Goal: Task Accomplishment & Management: Manage account settings

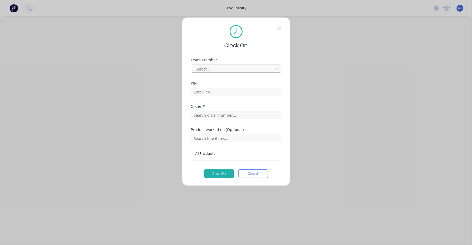
click at [264, 68] on div at bounding box center [233, 69] width 74 height 7
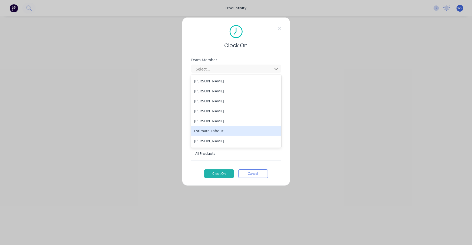
scroll to position [49, 0]
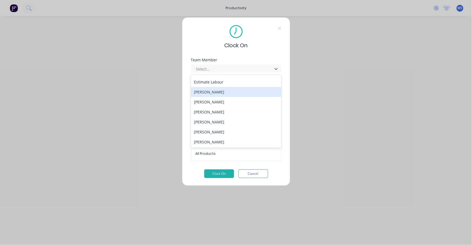
click at [221, 94] on div "[PERSON_NAME]" at bounding box center [236, 92] width 90 height 10
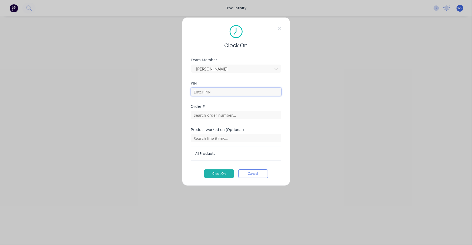
click at [217, 93] on input at bounding box center [236, 92] width 90 height 8
type input "1663"
click at [235, 115] on input "text" at bounding box center [236, 115] width 90 height 8
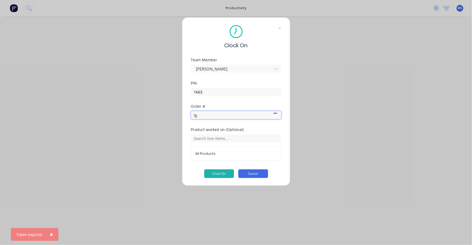
type input "tg"
click at [246, 174] on button "Cancel" at bounding box center [253, 174] width 30 height 9
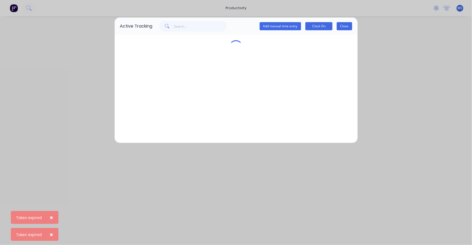
click at [344, 26] on button "Close" at bounding box center [344, 26] width 15 height 8
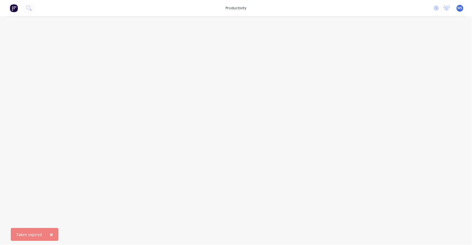
click at [460, 9] on span "WS" at bounding box center [460, 8] width 5 height 5
click at [414, 67] on div "Sign out" at bounding box center [414, 67] width 15 height 5
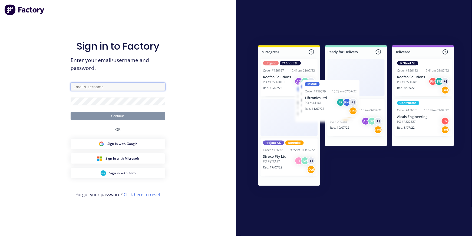
click at [137, 88] on input "text" at bounding box center [118, 87] width 95 height 8
type input "[EMAIL_ADDRESS][DOMAIN_NAME]"
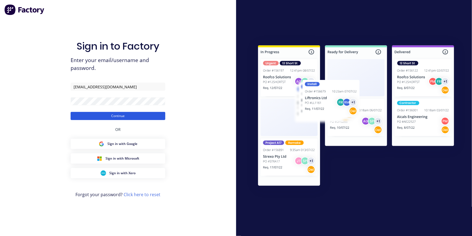
click at [135, 116] on button "Continue" at bounding box center [118, 116] width 95 height 8
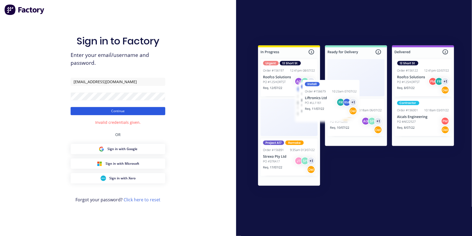
click at [124, 113] on button "Continue" at bounding box center [118, 111] width 95 height 8
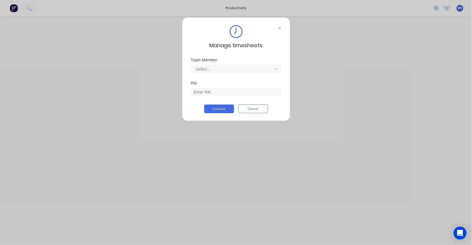
click at [281, 29] on icon at bounding box center [279, 28] width 3 height 4
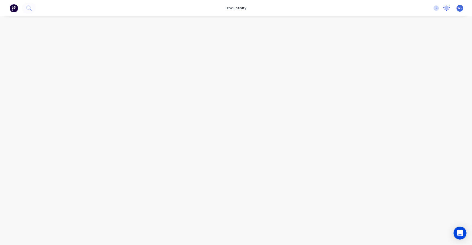
click at [446, 9] on icon at bounding box center [446, 7] width 5 height 4
click at [447, 9] on icon at bounding box center [446, 7] width 5 height 4
click at [437, 8] on icon at bounding box center [437, 7] width 2 height 3
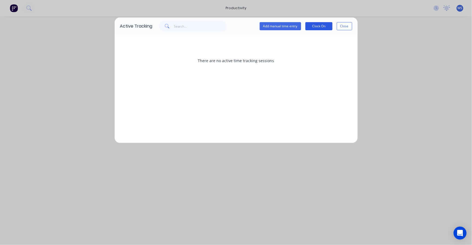
click at [318, 27] on button "Clock On" at bounding box center [318, 26] width 27 height 8
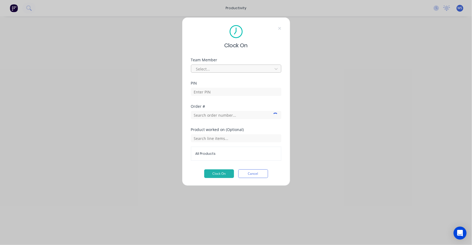
click at [236, 70] on div at bounding box center [233, 69] width 74 height 7
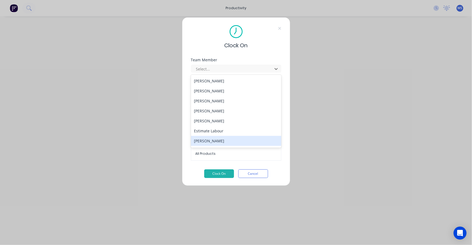
click at [226, 140] on div "[PERSON_NAME]" at bounding box center [236, 141] width 90 height 10
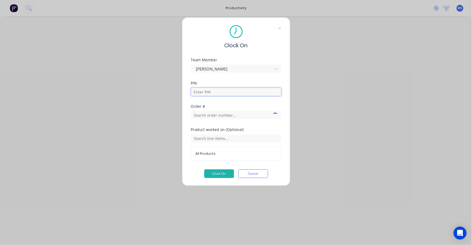
click at [217, 88] on input at bounding box center [236, 92] width 90 height 8
type input "1663"
click at [206, 116] on input "text" at bounding box center [236, 115] width 90 height 8
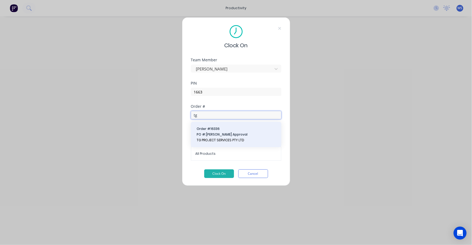
type input "tg"
click at [215, 130] on span "Order # 16336" at bounding box center [236, 129] width 79 height 5
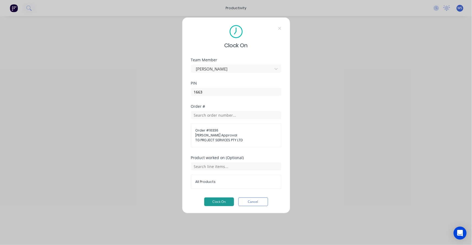
click at [216, 200] on button "Clock On" at bounding box center [219, 202] width 30 height 9
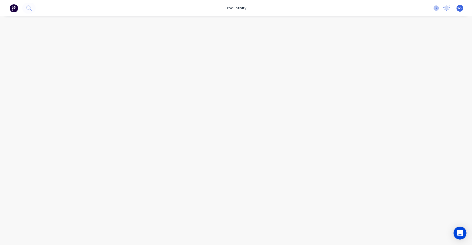
click at [438, 8] on icon at bounding box center [436, 7] width 5 height 5
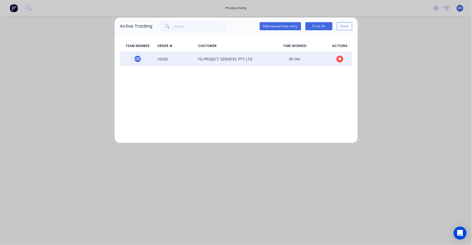
click at [253, 60] on span "TG PROJECT SERVICES PTY LTD" at bounding box center [229, 59] width 66 height 8
drag, startPoint x: 253, startPoint y: 60, endPoint x: 243, endPoint y: 58, distance: 10.2
click at [243, 58] on span "TG PROJECT SERVICES PTY LTD" at bounding box center [229, 59] width 66 height 8
click at [240, 59] on span "TG PROJECT SERVICES PTY LTD" at bounding box center [229, 59] width 66 height 8
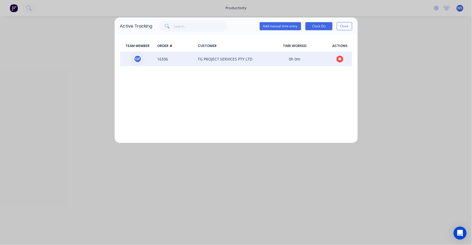
drag, startPoint x: 240, startPoint y: 59, endPoint x: 195, endPoint y: 61, distance: 44.7
click at [201, 60] on span "TG PROJECT SERVICES PTY LTD" at bounding box center [229, 59] width 66 height 8
drag, startPoint x: 182, startPoint y: 62, endPoint x: 223, endPoint y: 58, distance: 41.5
click at [179, 60] on span "16336" at bounding box center [175, 59] width 41 height 8
click at [317, 56] on span "0h 0m" at bounding box center [295, 59] width 66 height 8
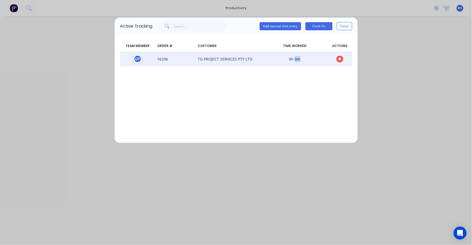
click at [317, 56] on span "0h 0m" at bounding box center [295, 59] width 66 height 8
drag, startPoint x: 317, startPoint y: 56, endPoint x: 264, endPoint y: 61, distance: 53.0
click at [280, 61] on span "0h 0m" at bounding box center [295, 59] width 66 height 8
click at [136, 59] on div "G F" at bounding box center [138, 59] width 8 height 8
click at [157, 58] on span "16336" at bounding box center [175, 59] width 41 height 8
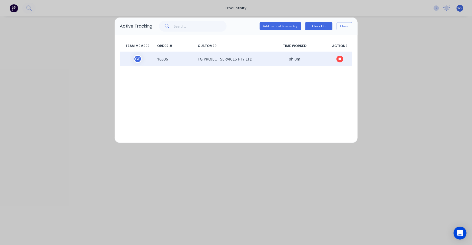
click at [196, 61] on span "TG PROJECT SERVICES PTY LTD" at bounding box center [229, 59] width 66 height 8
drag, startPoint x: 196, startPoint y: 61, endPoint x: 240, endPoint y: 58, distance: 43.9
click at [240, 58] on span "TG PROJECT SERVICES PTY LTD" at bounding box center [229, 59] width 66 height 8
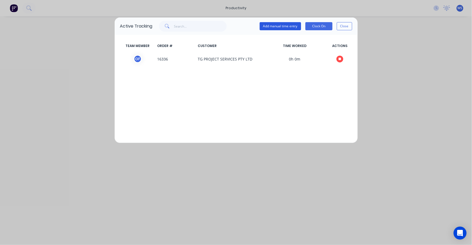
click at [281, 27] on button "Add manual time entry" at bounding box center [280, 26] width 41 height 8
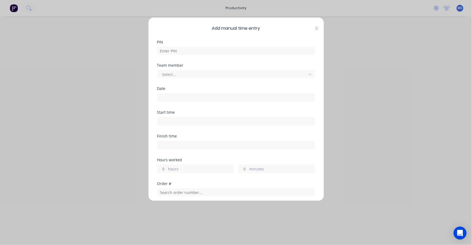
click at [315, 27] on icon at bounding box center [316, 29] width 3 height 4
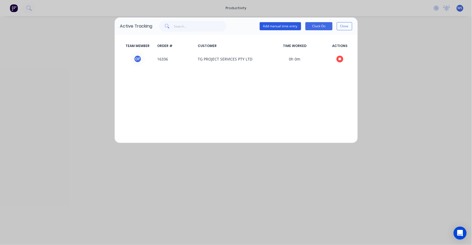
click at [272, 27] on button "Add manual time entry" at bounding box center [280, 26] width 41 height 8
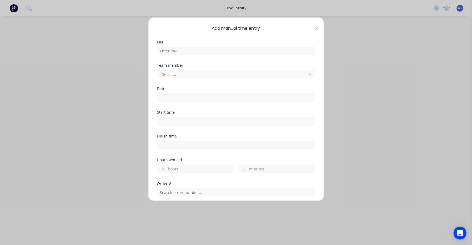
click at [315, 29] on icon at bounding box center [316, 28] width 3 height 4
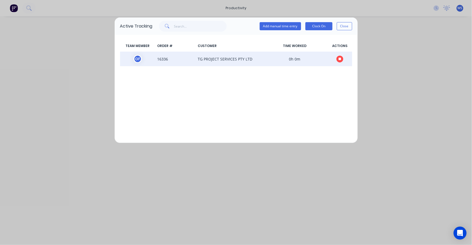
click at [243, 60] on span "TG PROJECT SERVICES PTY LTD" at bounding box center [229, 59] width 66 height 8
click at [298, 58] on span "0h 0m" at bounding box center [295, 59] width 66 height 8
click at [296, 57] on span "0h 0m" at bounding box center [295, 59] width 66 height 8
drag, startPoint x: 295, startPoint y: 57, endPoint x: 240, endPoint y: 57, distance: 55.5
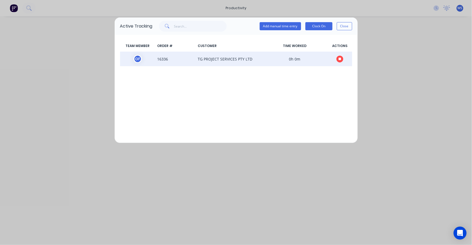
click at [240, 57] on span "TG PROJECT SERVICES PTY LTD" at bounding box center [229, 59] width 66 height 8
click at [154, 61] on span "G F" at bounding box center [137, 59] width 35 height 8
click at [149, 59] on span "G F" at bounding box center [137, 59] width 35 height 8
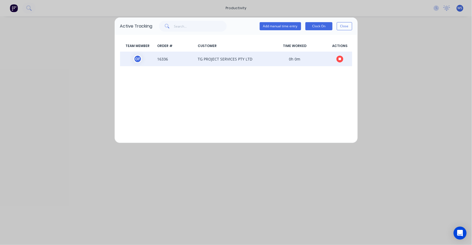
click at [149, 59] on span "G F" at bounding box center [137, 59] width 35 height 8
click at [139, 59] on div "G F" at bounding box center [138, 59] width 8 height 8
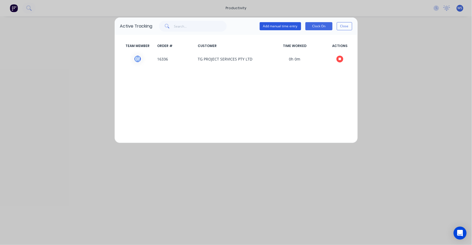
click at [275, 27] on button "Add manual time entry" at bounding box center [280, 26] width 41 height 8
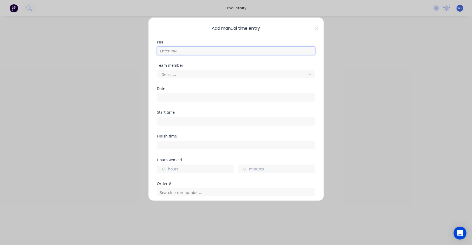
click at [246, 48] on input at bounding box center [236, 51] width 158 height 8
type input "1663"
click at [228, 72] on div at bounding box center [233, 74] width 142 height 7
click at [193, 98] on input at bounding box center [235, 98] width 157 height 8
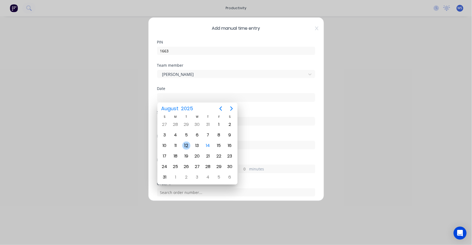
click at [187, 145] on div "12" at bounding box center [186, 146] width 8 height 8
type input "[DATE]"
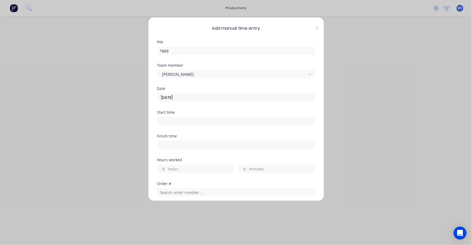
click at [174, 121] on input at bounding box center [235, 121] width 157 height 8
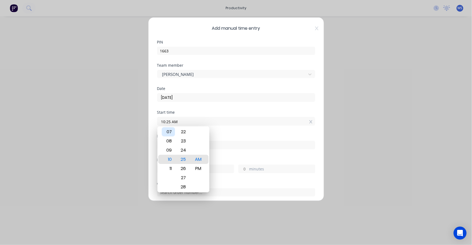
click at [171, 134] on div "07" at bounding box center [168, 131] width 13 height 9
type input "07:25 AM"
click at [243, 142] on input at bounding box center [235, 145] width 157 height 8
type input "10:25 AM"
type input "3"
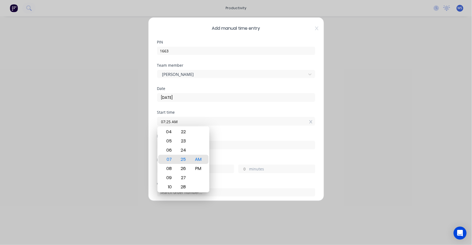
type input "0"
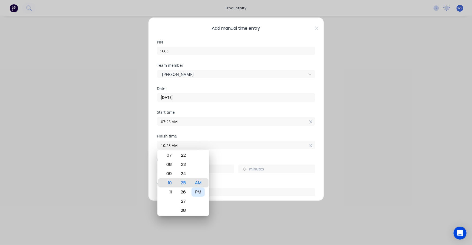
click at [196, 189] on div "PM" at bounding box center [198, 192] width 13 height 9
type input "10:25 PM"
type input "15"
drag, startPoint x: 170, startPoint y: 161, endPoint x: 170, endPoint y: 177, distance: 16.0
click at [170, 177] on div "08" at bounding box center [168, 180] width 13 height 9
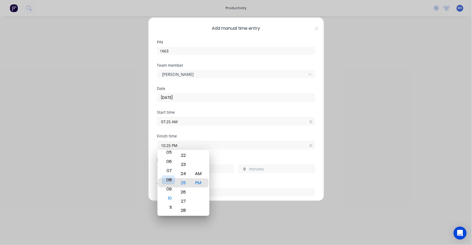
type input "08:25 PM"
type input "13"
drag, startPoint x: 172, startPoint y: 162, endPoint x: 170, endPoint y: 173, distance: 11.2
click at [170, 173] on div "06" at bounding box center [168, 177] width 13 height 9
type input "07:25 PM"
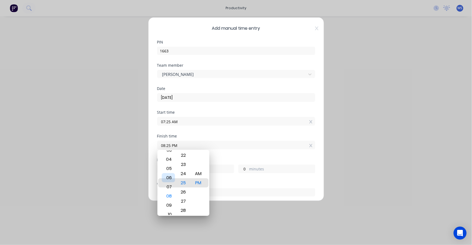
type input "12"
click at [172, 157] on div "04" at bounding box center [168, 155] width 13 height 9
type input "04:25 PM"
type input "9"
click at [167, 183] on div "04" at bounding box center [168, 183] width 13 height 9
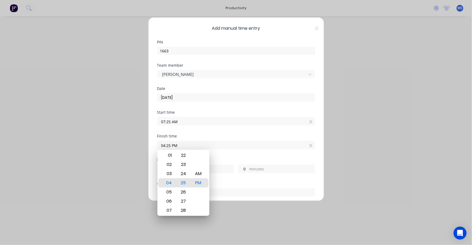
click at [225, 157] on div "Finish time 04:25 PM" at bounding box center [236, 146] width 158 height 24
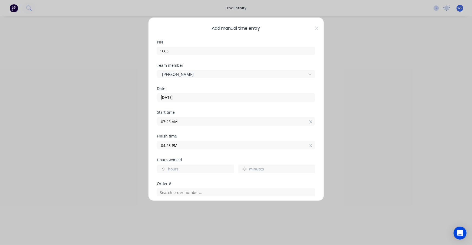
scroll to position [49, 0]
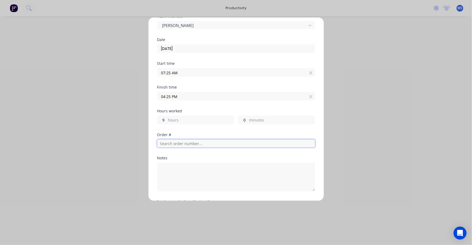
click at [197, 144] on input "text" at bounding box center [236, 144] width 158 height 8
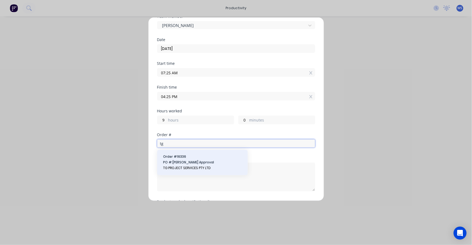
type input "tg"
click at [190, 160] on button "Order # 16336 PO #: [PERSON_NAME] Approval TG PROJECT SERVICES PTY LTD" at bounding box center [203, 162] width 82 height 17
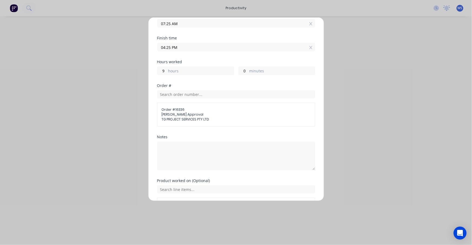
scroll to position [133, 0]
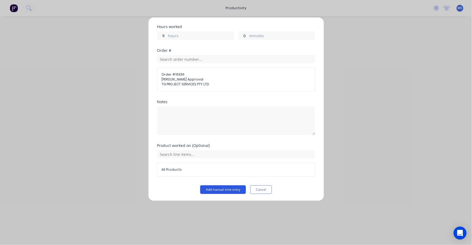
click at [218, 190] on button "Add manual time entry" at bounding box center [223, 190] width 46 height 9
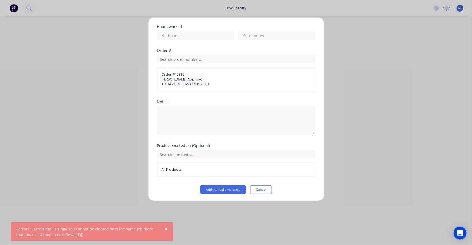
scroll to position [84, 0]
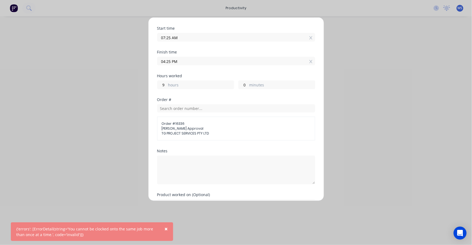
click at [203, 131] on span "TG PROJECT SERVICES PTY LTD" at bounding box center [236, 133] width 149 height 5
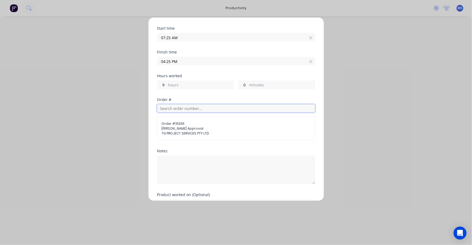
click at [183, 111] on input "text" at bounding box center [236, 108] width 158 height 8
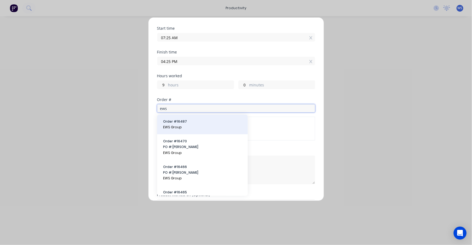
type input "ews"
click at [184, 124] on span "Order # 16487" at bounding box center [202, 122] width 79 height 5
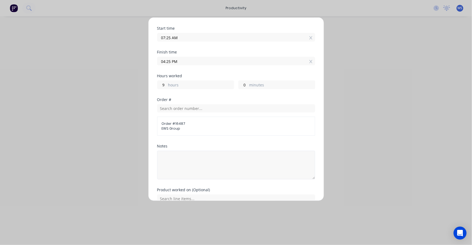
scroll to position [129, 0]
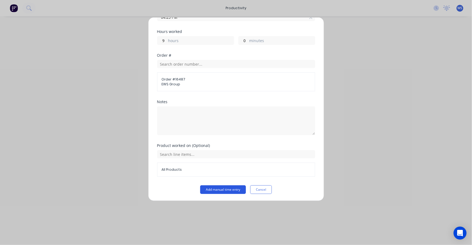
click at [219, 190] on button "Add manual time entry" at bounding box center [223, 190] width 46 height 9
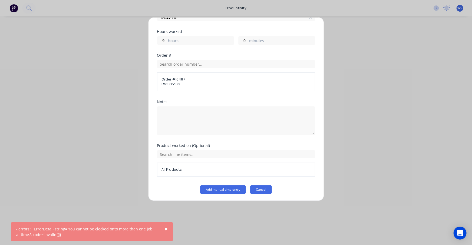
click at [257, 191] on button "Cancel" at bounding box center [261, 190] width 22 height 9
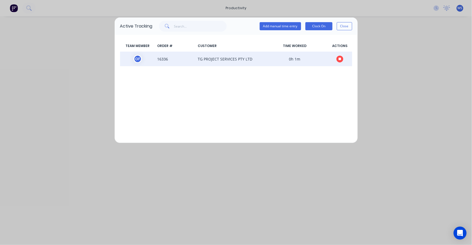
click at [340, 58] on icon "button" at bounding box center [340, 59] width 3 height 3
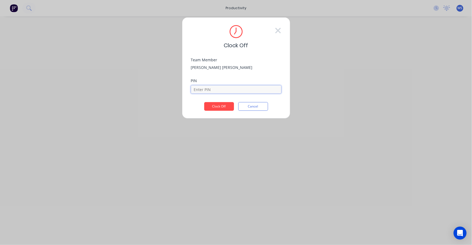
click at [215, 91] on input at bounding box center [236, 89] width 90 height 8
type input "1663"
click at [216, 108] on button "Clock Off" at bounding box center [219, 106] width 30 height 9
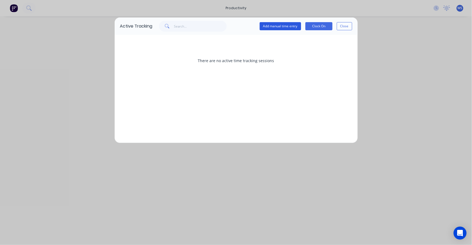
click at [281, 27] on button "Add manual time entry" at bounding box center [280, 26] width 41 height 8
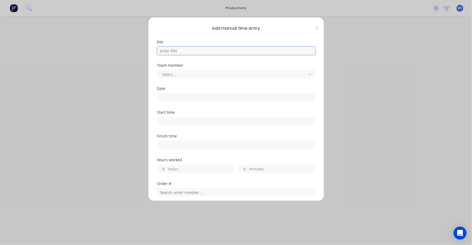
click at [205, 54] on input at bounding box center [236, 51] width 158 height 8
type input "1663"
click at [188, 70] on div "Select..." at bounding box center [232, 74] width 145 height 8
click at [187, 97] on input at bounding box center [235, 98] width 157 height 8
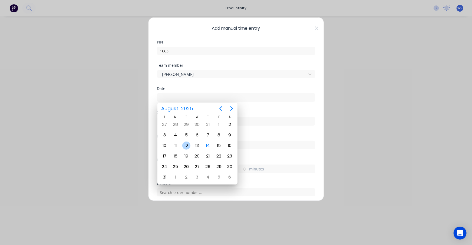
click at [186, 146] on div "12" at bounding box center [186, 146] width 8 height 8
type input "[DATE]"
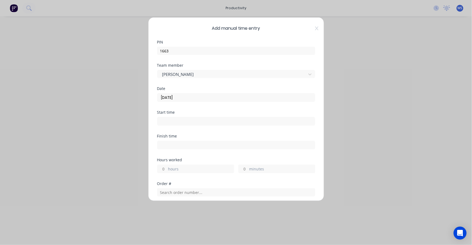
click at [170, 119] on input at bounding box center [235, 121] width 157 height 8
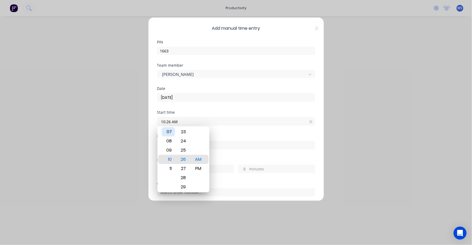
click at [173, 133] on div "07" at bounding box center [168, 131] width 13 height 9
type input "07:26 AM"
click at [169, 160] on div "07" at bounding box center [168, 159] width 13 height 9
click at [233, 135] on div "Finish time" at bounding box center [236, 136] width 158 height 4
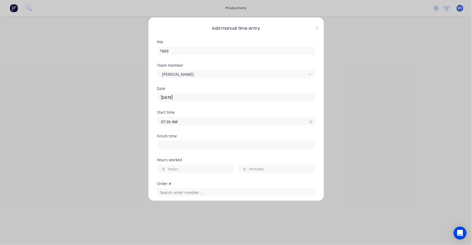
click at [213, 145] on input at bounding box center [235, 145] width 157 height 8
type input "10:26 AM"
type input "3"
type input "0"
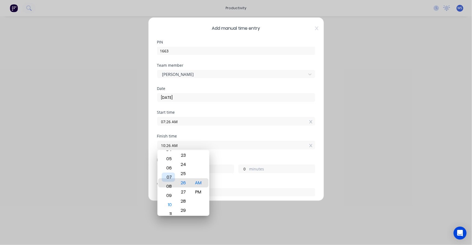
drag, startPoint x: 169, startPoint y: 157, endPoint x: 167, endPoint y: 181, distance: 24.4
click at [167, 181] on div "07" at bounding box center [168, 177] width 13 height 9
type input "07:26 AM"
type input "0"
click at [170, 157] on div "04" at bounding box center [168, 155] width 13 height 9
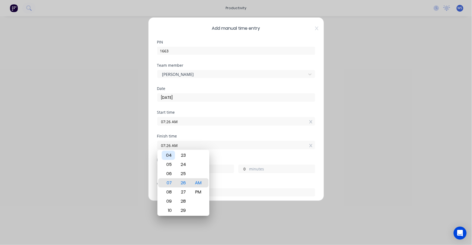
type input "04:26 AM"
type input "-3"
click at [199, 191] on div "PM" at bounding box center [198, 192] width 13 height 9
type input "04:26 PM"
type input "9"
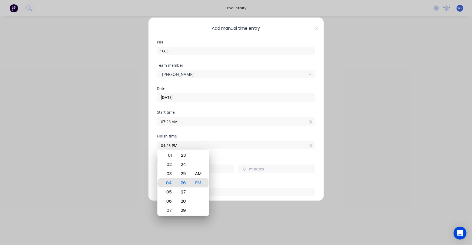
click at [223, 130] on div "Start time 07:26 AM" at bounding box center [236, 123] width 158 height 24
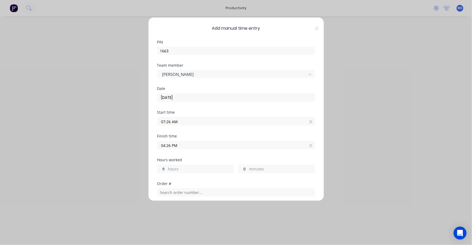
scroll to position [24, 0]
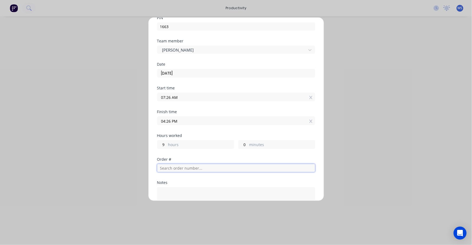
click at [183, 168] on input "text" at bounding box center [236, 168] width 158 height 8
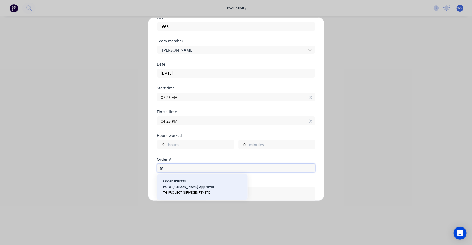
type input "tg"
click at [180, 185] on span "PO #: [PERSON_NAME]" at bounding box center [202, 187] width 79 height 5
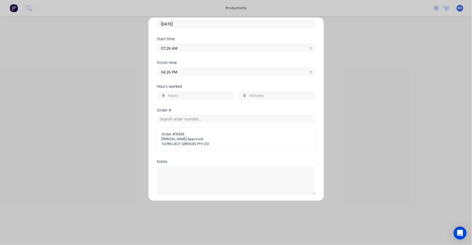
scroll to position [133, 0]
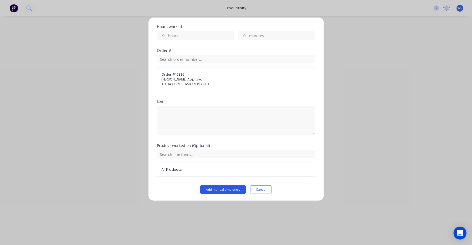
click at [222, 189] on button "Add manual time entry" at bounding box center [223, 190] width 46 height 9
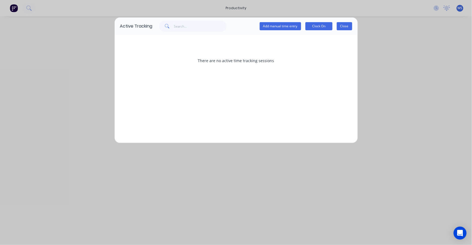
click at [346, 24] on button "Close" at bounding box center [344, 26] width 15 height 8
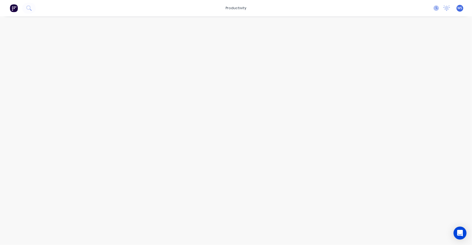
click at [435, 7] on icon at bounding box center [436, 7] width 5 height 5
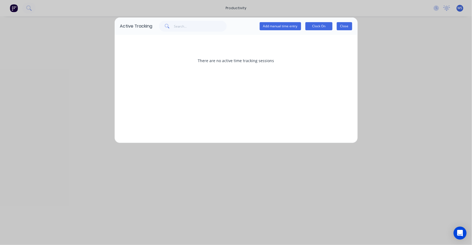
click at [342, 26] on button "Close" at bounding box center [344, 26] width 15 height 8
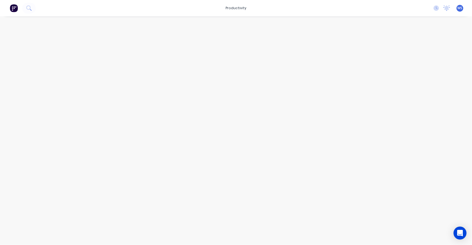
click at [16, 8] on img at bounding box center [14, 8] width 8 height 8
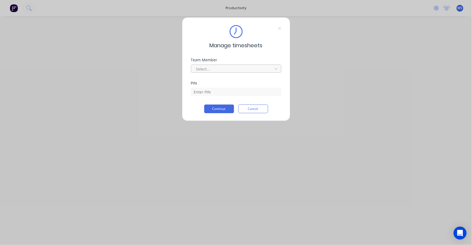
click at [271, 69] on div "Select..." at bounding box center [232, 69] width 77 height 8
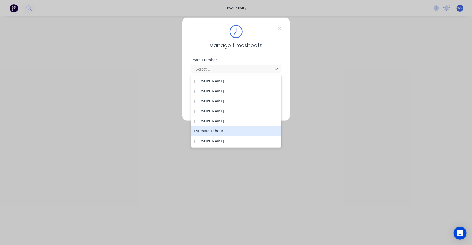
click at [214, 133] on div "Estimate Labour" at bounding box center [236, 131] width 90 height 10
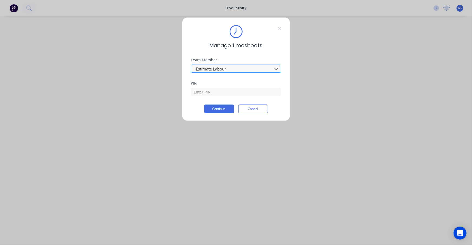
click at [279, 68] on icon at bounding box center [276, 68] width 5 height 5
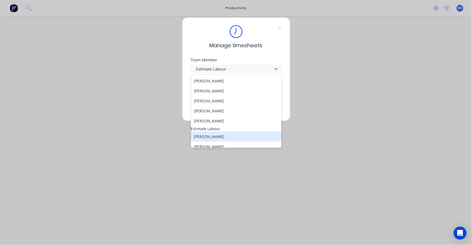
click at [216, 138] on div "[PERSON_NAME]" at bounding box center [236, 137] width 90 height 10
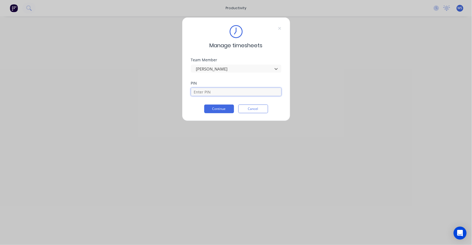
click at [212, 92] on input at bounding box center [236, 92] width 90 height 8
type input "1663"
click at [204, 105] on button "Continue" at bounding box center [219, 109] width 30 height 9
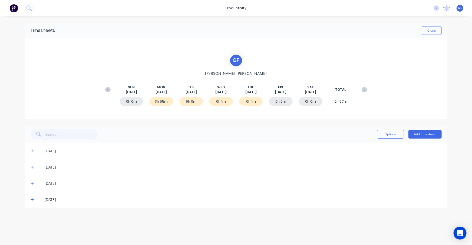
click at [163, 102] on div "3h 55m" at bounding box center [162, 101] width 24 height 9
click at [161, 102] on div "3h 55m" at bounding box center [162, 101] width 24 height 9
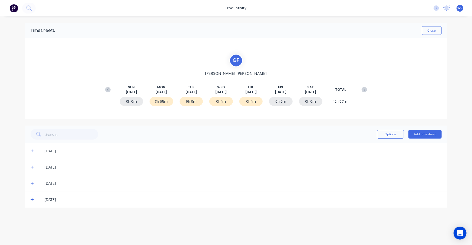
click at [32, 152] on icon at bounding box center [33, 151] width 4 height 4
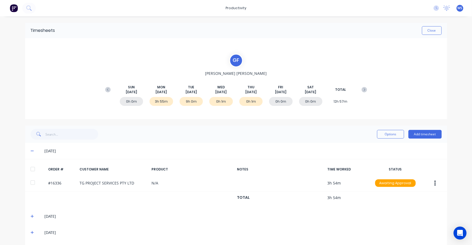
scroll to position [18, 0]
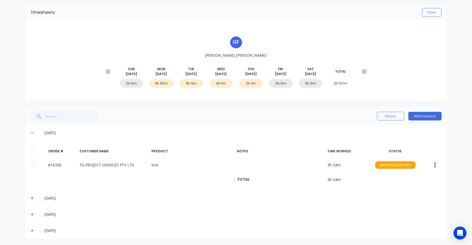
click at [31, 198] on icon at bounding box center [32, 198] width 3 height 3
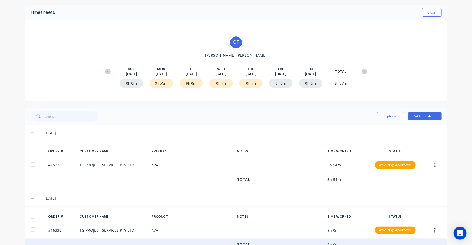
scroll to position [67, 0]
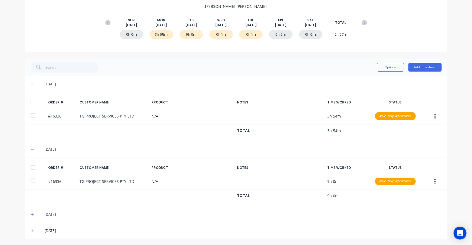
click at [28, 214] on div "[DATE]" at bounding box center [236, 215] width 422 height 16
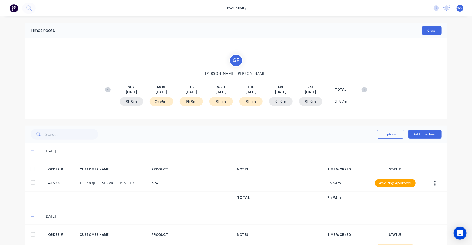
click at [432, 31] on button "Close" at bounding box center [432, 30] width 20 height 9
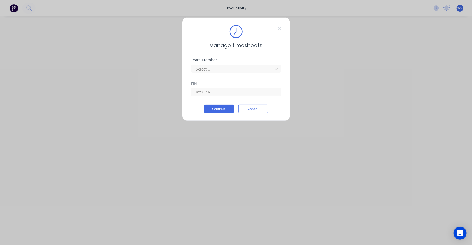
drag, startPoint x: 281, startPoint y: 28, endPoint x: 296, endPoint y: 27, distance: 15.5
click at [281, 28] on icon at bounding box center [279, 28] width 3 height 4
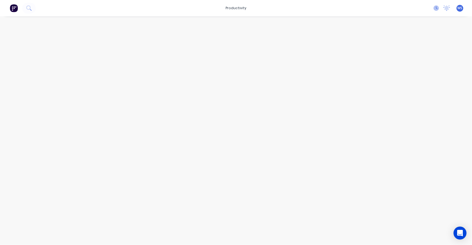
click at [437, 8] on icon at bounding box center [436, 7] width 5 height 5
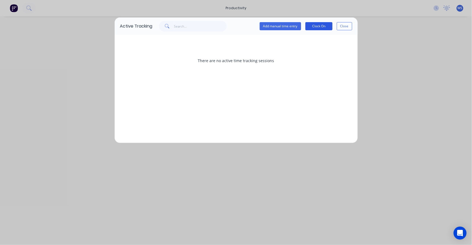
click at [321, 24] on button "Clock On" at bounding box center [318, 26] width 27 height 8
